Goal: Check status: Check status

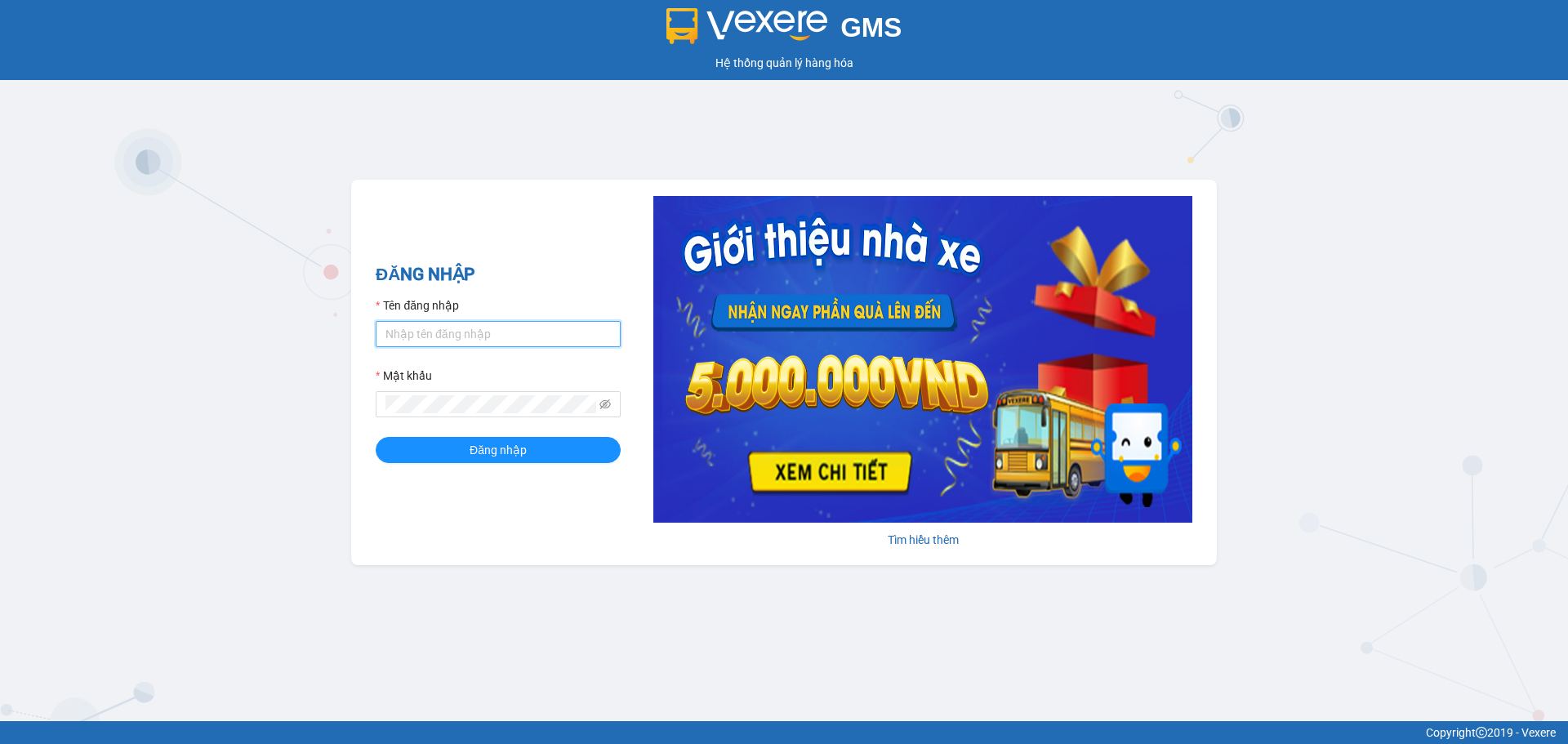
type input "vpdalat.dalatoi"
click at [447, 334] on input "vpdalat.dalatoi" at bounding box center [498, 334] width 245 height 26
click at [435, 437] on button "Đăng nhập" at bounding box center [498, 450] width 245 height 26
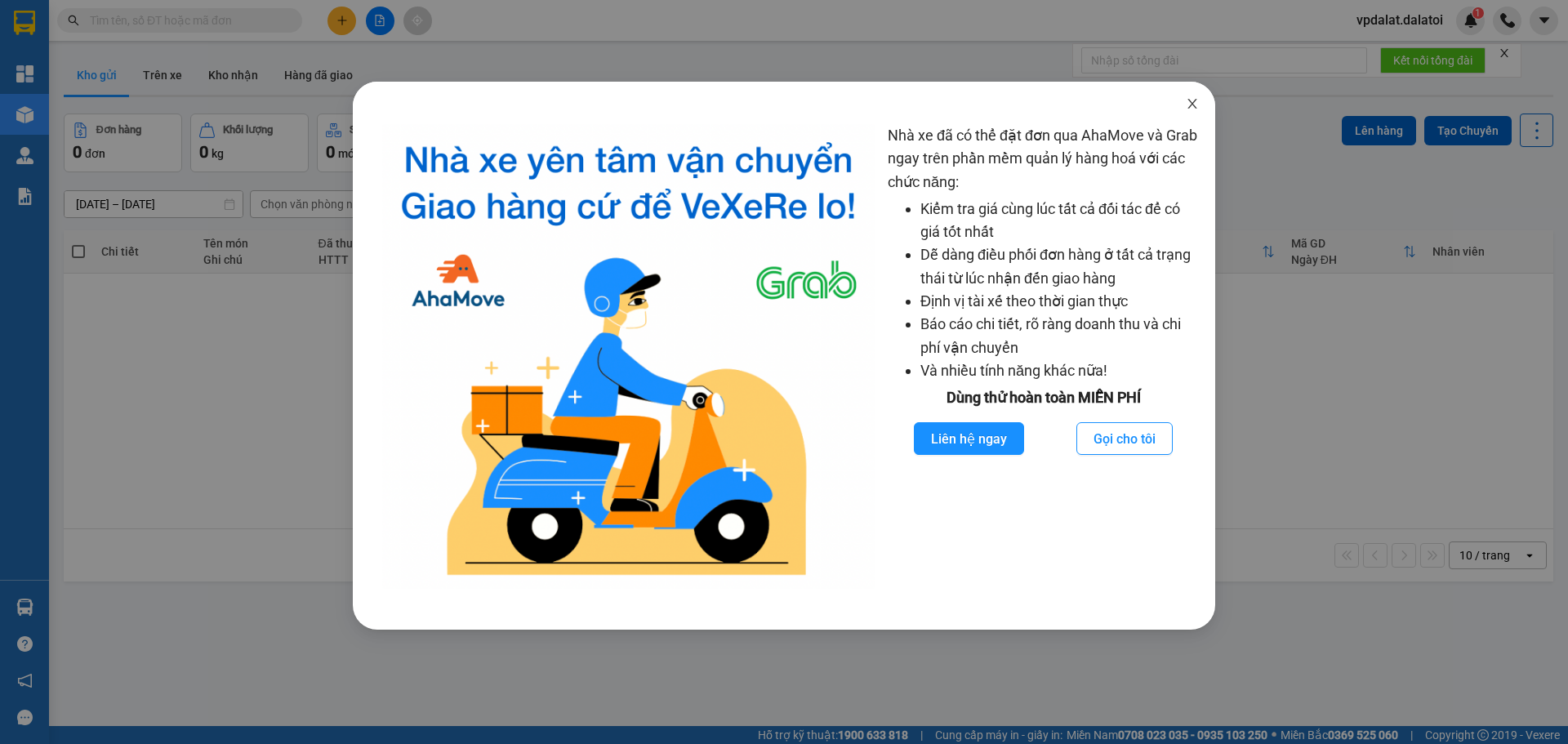
drag, startPoint x: 1199, startPoint y: 100, endPoint x: 884, endPoint y: 82, distance: 315.5
click at [1199, 99] on span "Close" at bounding box center [1193, 105] width 46 height 46
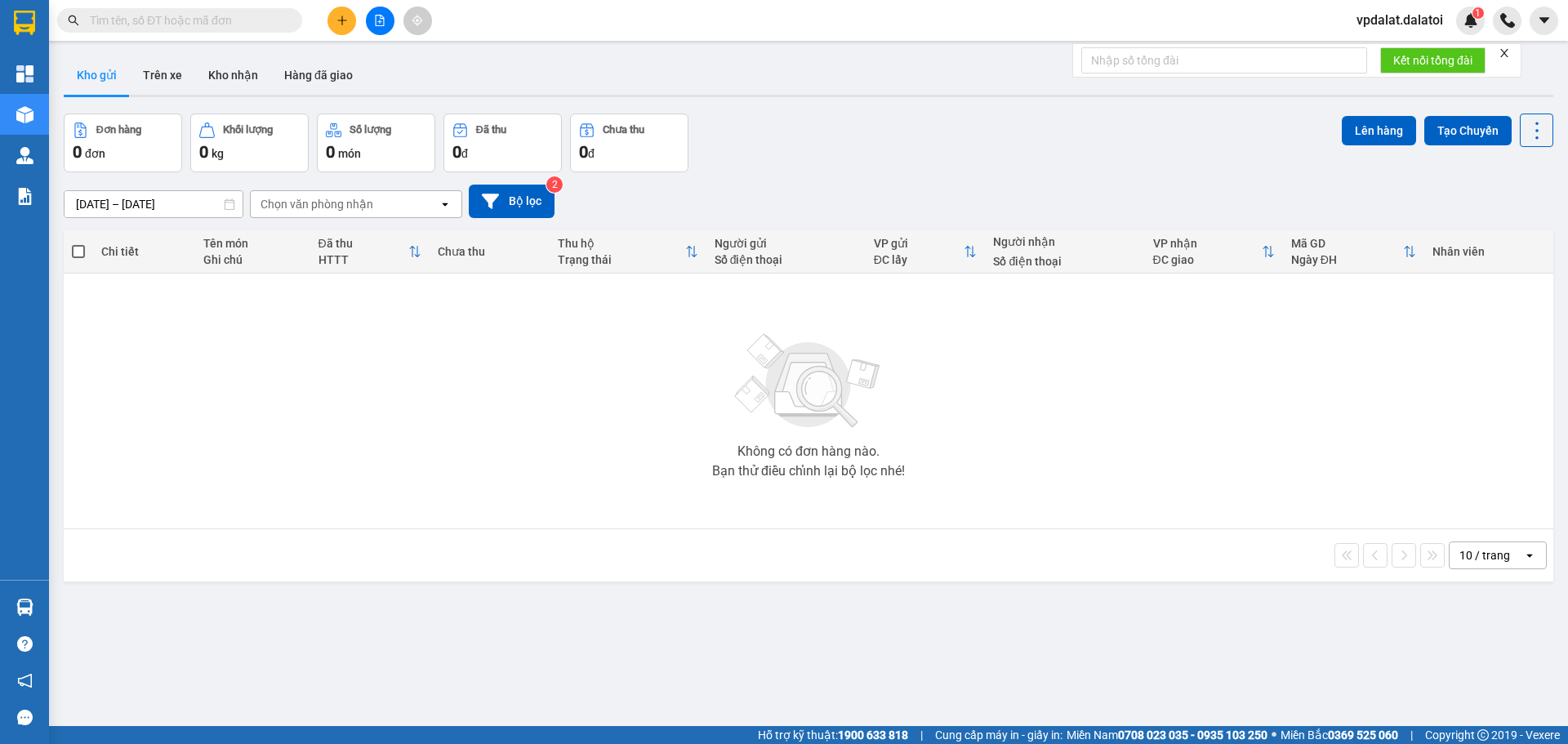
click at [199, 12] on input "text" at bounding box center [186, 20] width 192 height 18
paste input "0363471778"
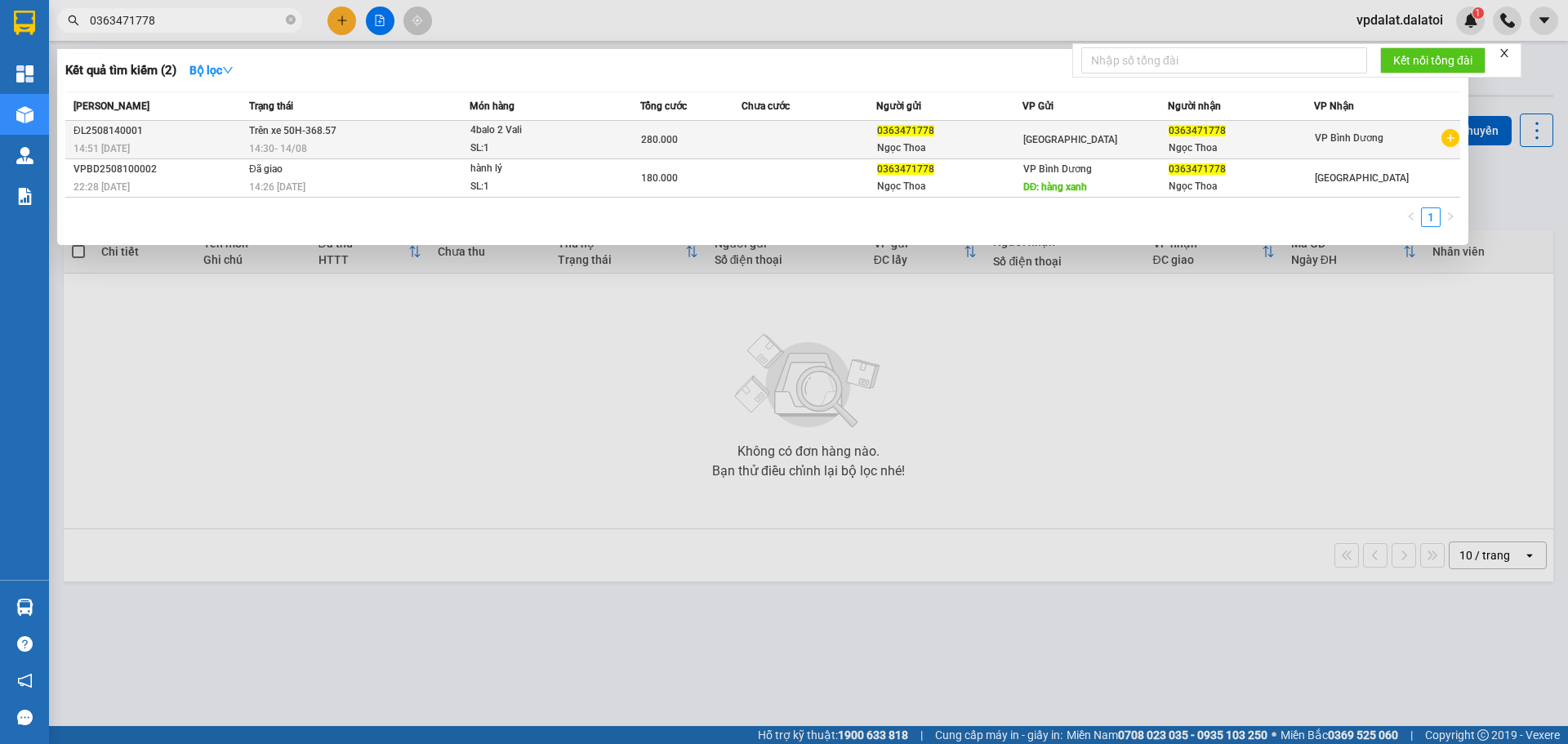
type input "0363471778"
click at [1170, 131] on span "0363471778" at bounding box center [1197, 131] width 57 height 12
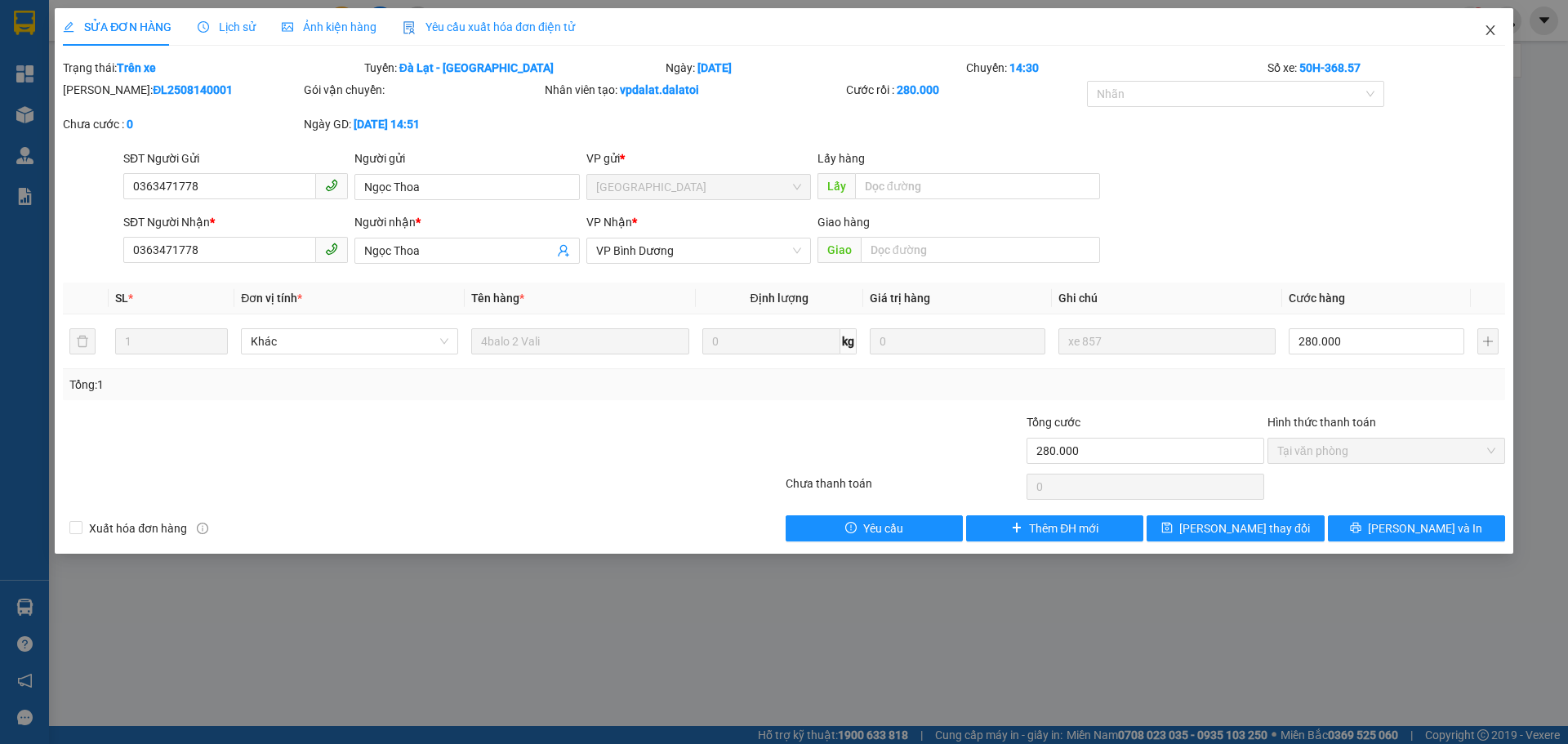
click at [1501, 26] on span "Close" at bounding box center [1491, 31] width 46 height 46
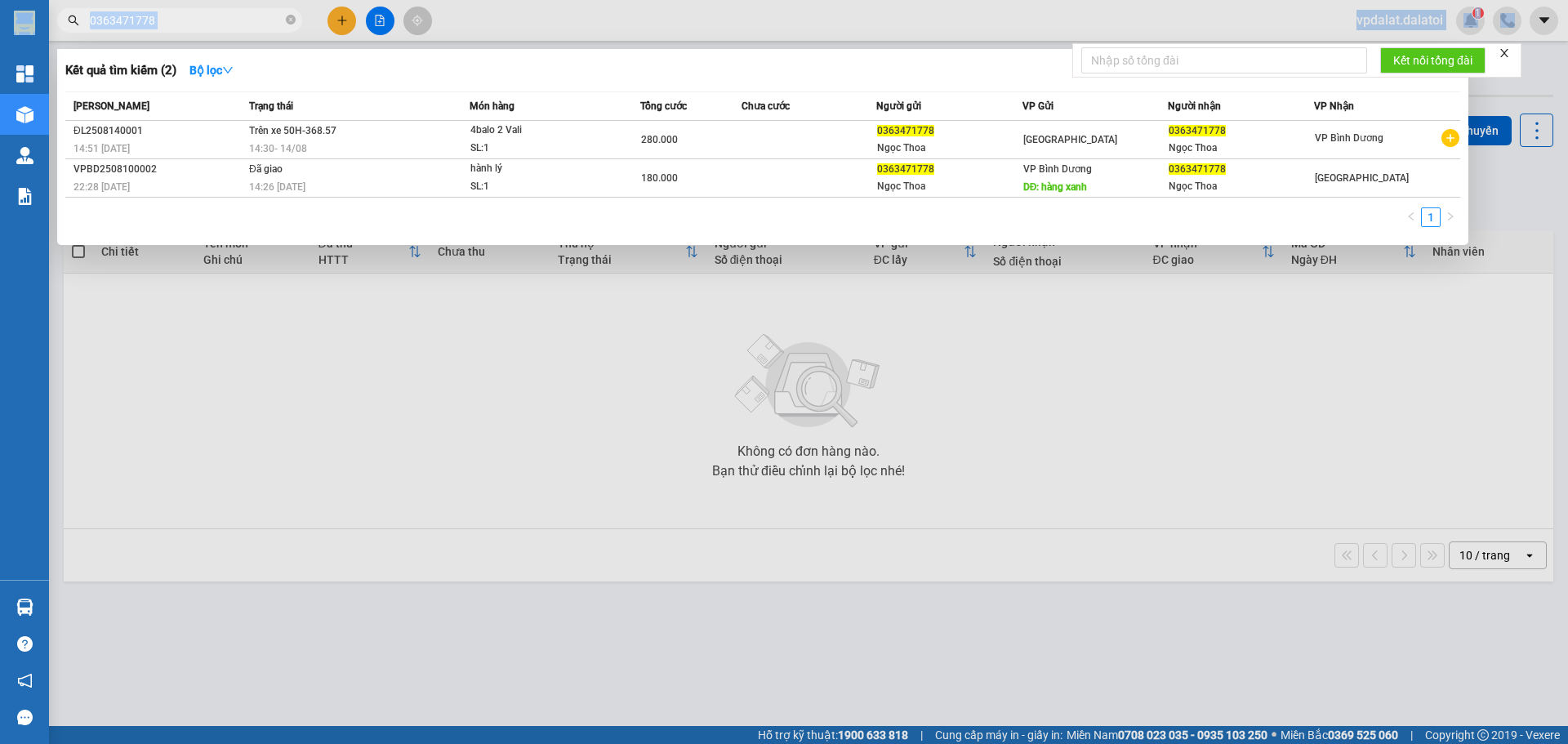
drag, startPoint x: 194, startPoint y: 29, endPoint x: 0, endPoint y: 27, distance: 194.0
click at [0, 27] on section "Kết quả tìm kiếm ( 2 ) Bộ lọc Mã ĐH Trạng thái Món hàng Tổng cước Chưa cước Ngư…" at bounding box center [784, 372] width 1568 height 744
click at [296, 13] on span "0363471778" at bounding box center [179, 19] width 245 height 24
click at [290, 16] on icon "close-circle" at bounding box center [290, 19] width 10 height 10
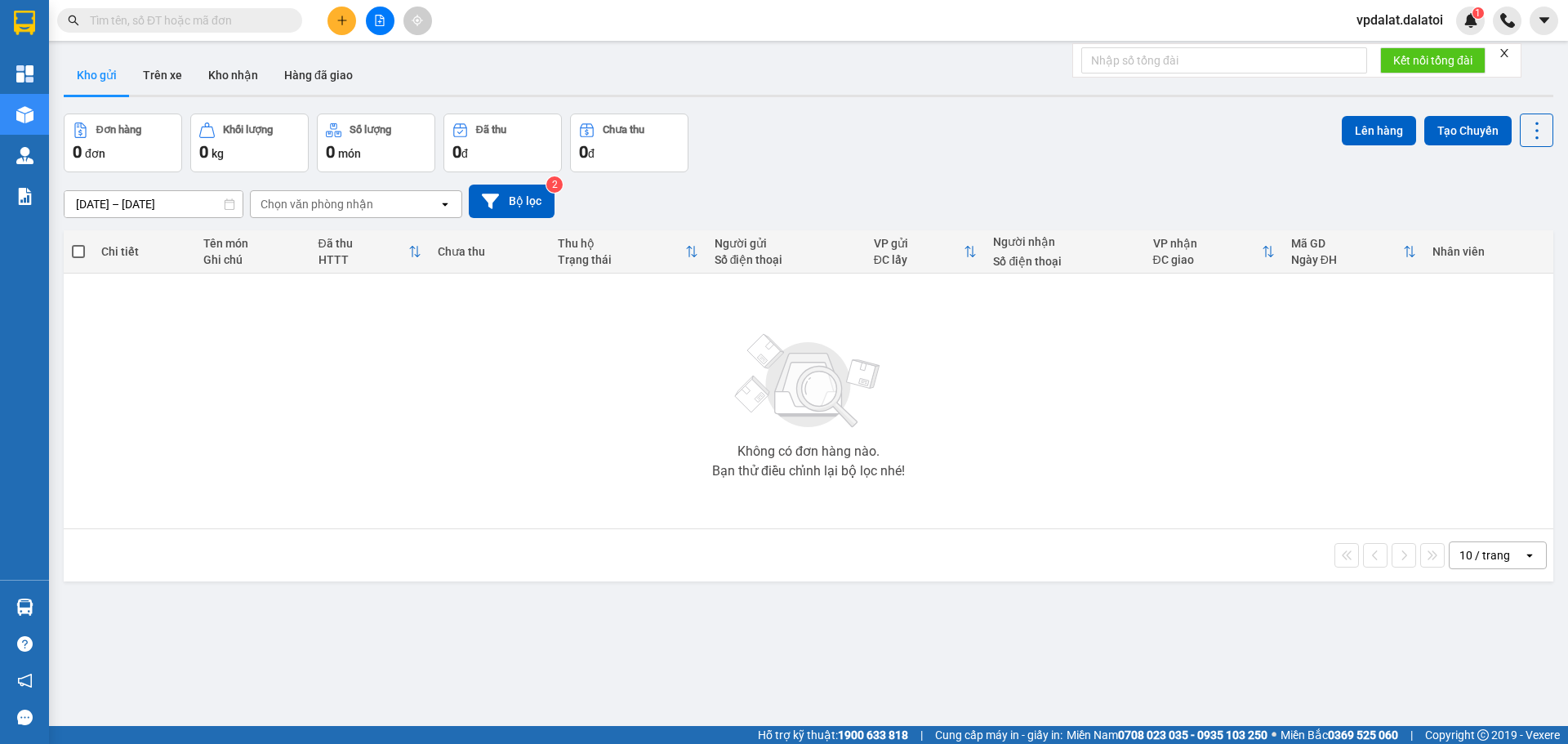
paste input "0363471778"
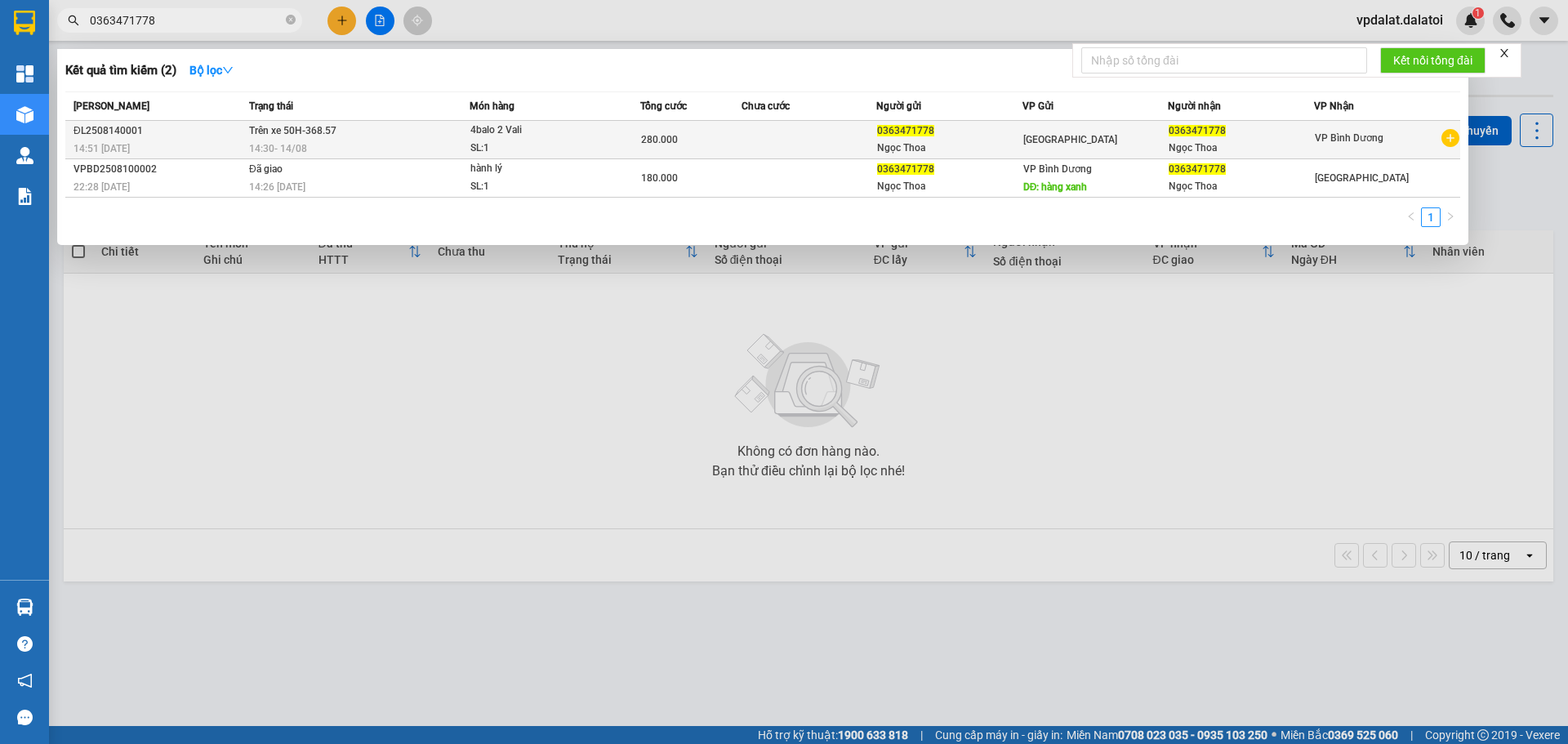
type input "0363471778"
click at [345, 137] on td "Trên xe 50H-368.57 14:30 [DATE]" at bounding box center [358, 140] width 225 height 38
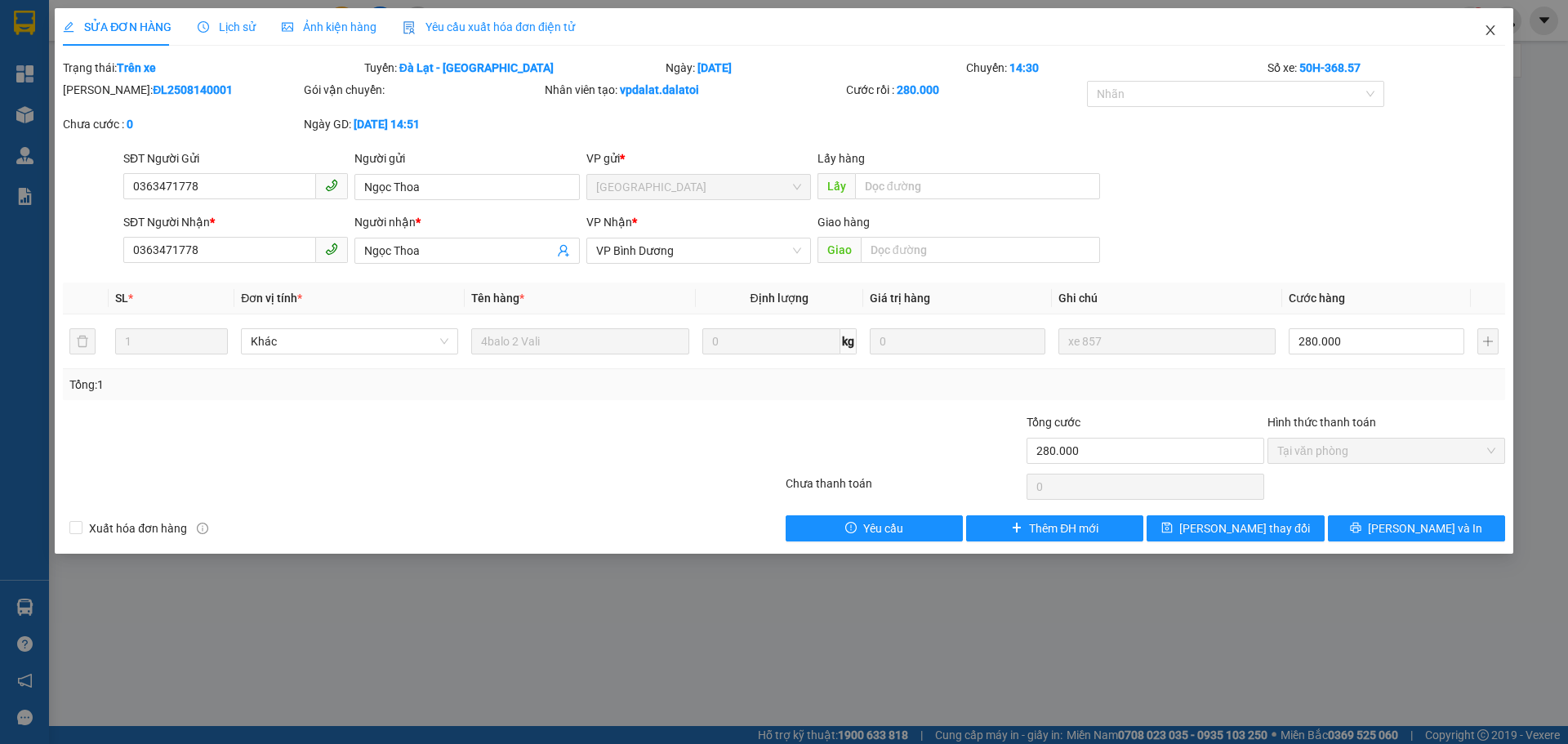
click at [1486, 35] on icon "close" at bounding box center [1491, 31] width 13 height 13
